Goal: Information Seeking & Learning: Understand process/instructions

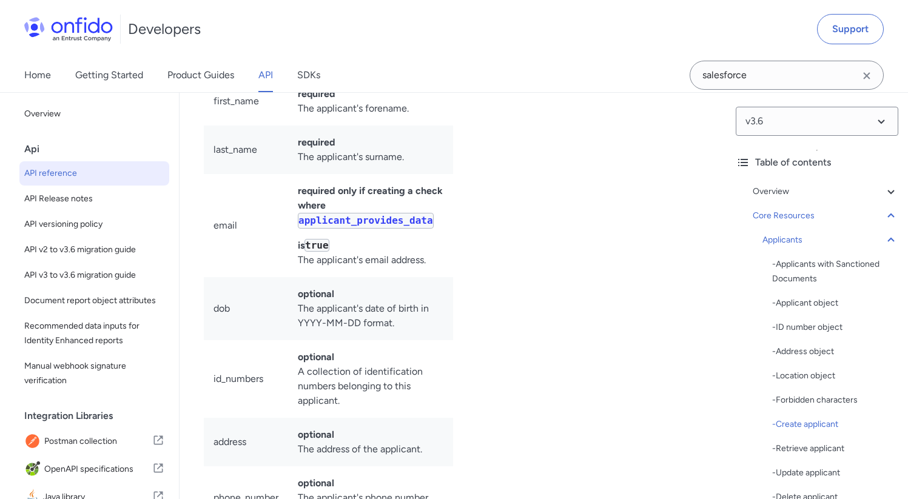
scroll to position [104988, 0]
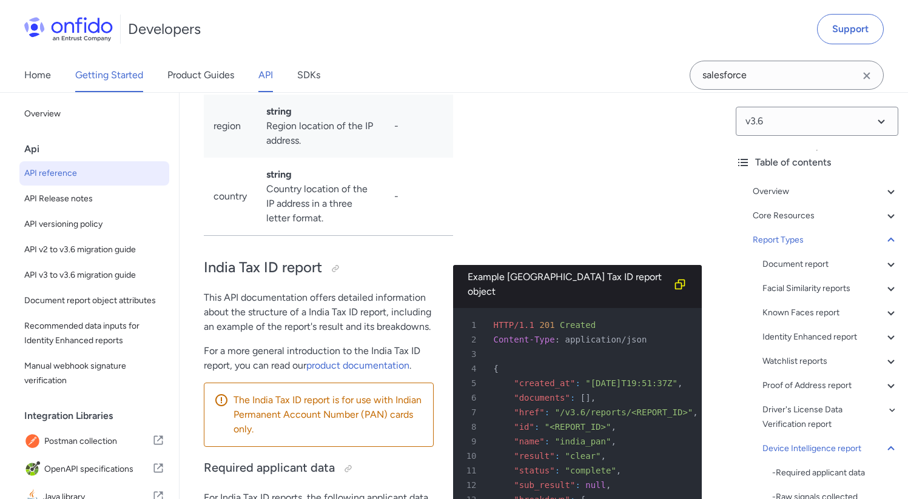
click at [107, 71] on link "Getting Started" at bounding box center [109, 75] width 68 height 34
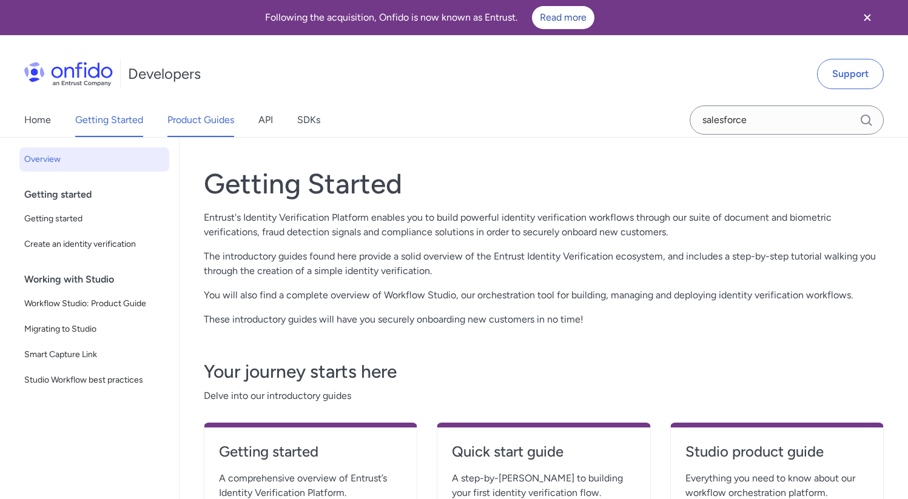
click at [172, 126] on link "Product Guides" at bounding box center [200, 120] width 67 height 34
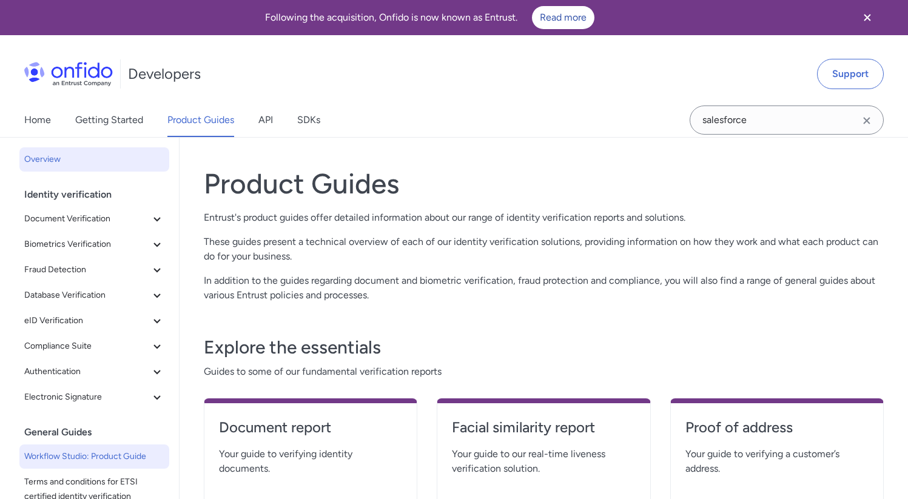
click at [92, 458] on span "Workflow Studio: Product Guide" at bounding box center [94, 456] width 140 height 15
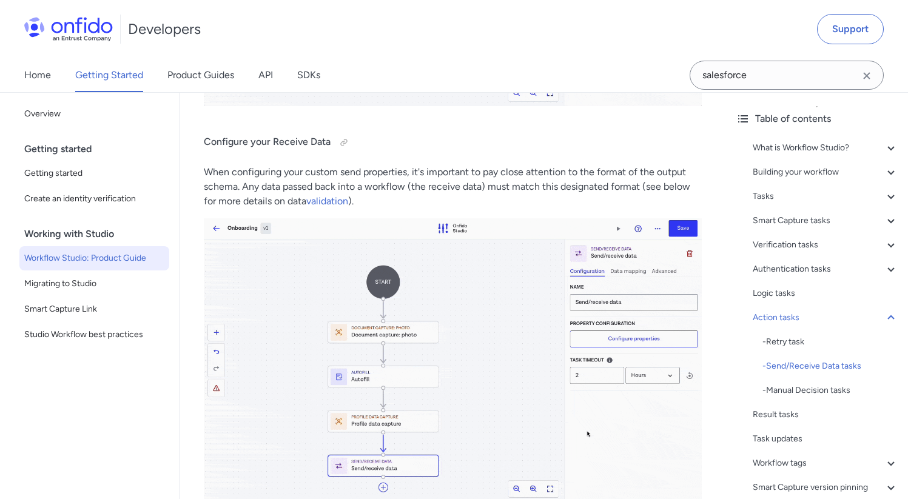
scroll to position [16690, 0]
